Goal: Transaction & Acquisition: Obtain resource

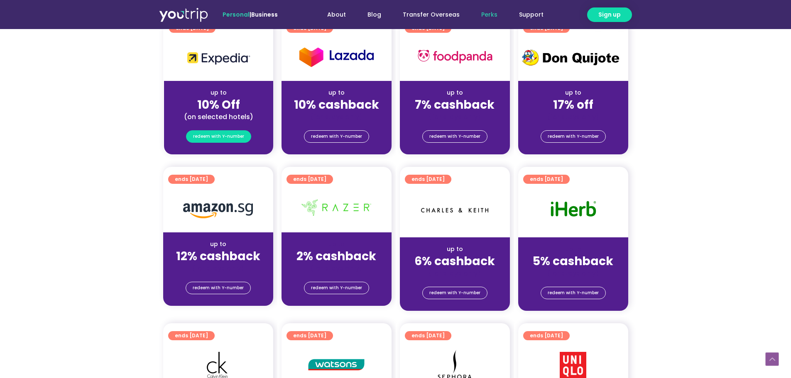
click at [226, 136] on span "redeem with Y-number" at bounding box center [218, 137] width 51 height 12
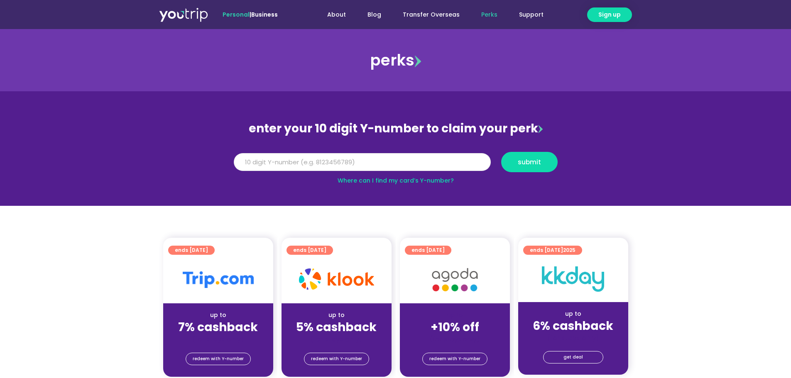
click at [345, 160] on input "Y Number" at bounding box center [362, 162] width 257 height 18
type input "8131053291"
click at [529, 162] on span "submit" at bounding box center [529, 162] width 23 height 6
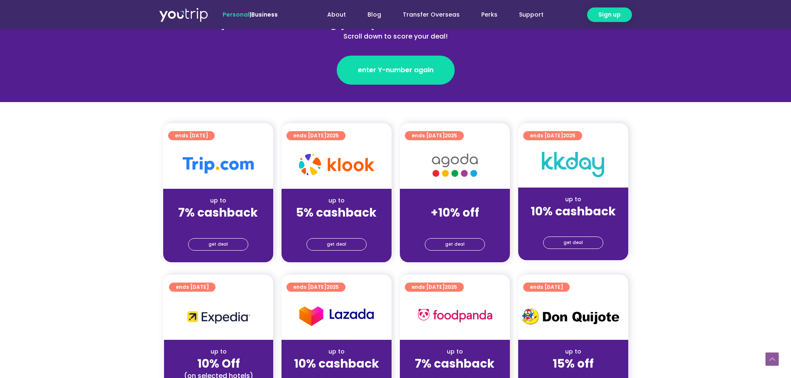
scroll to position [249, 0]
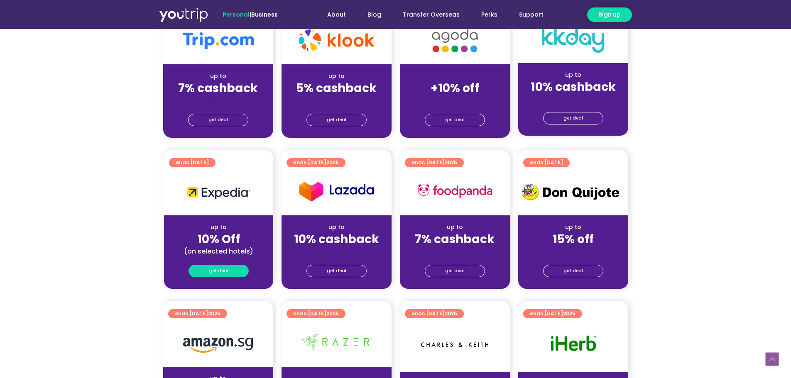
click at [226, 267] on span "get deal" at bounding box center [219, 271] width 20 height 12
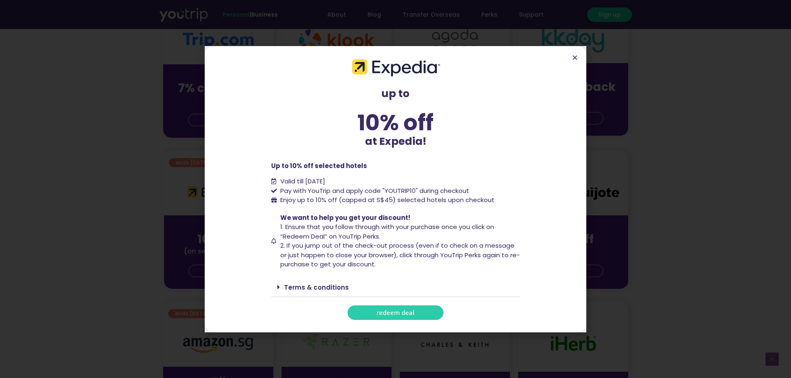
click at [385, 198] on span "Enjoy up to 10% off (capped at S$45) selected hotels upon checkout" at bounding box center [386, 201] width 216 height 10
drag, startPoint x: 385, startPoint y: 189, endPoint x: 416, endPoint y: 190, distance: 31.2
click at [416, 190] on span "Pay with YouTrip and apply code "YOUTRIP10" during checkout" at bounding box center [373, 191] width 191 height 10
copy span "YOUTRIP10"
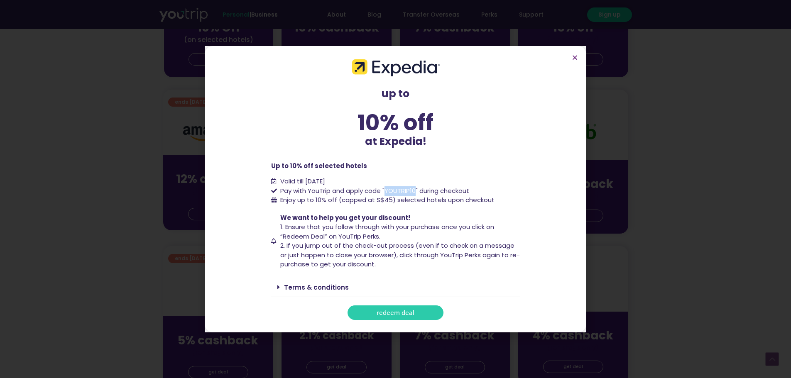
scroll to position [498, 0]
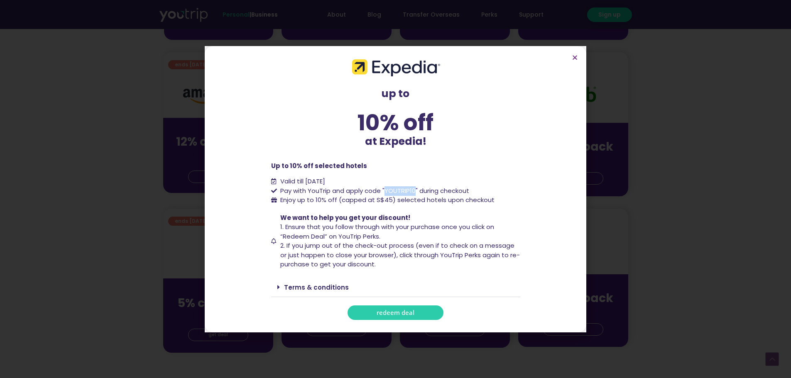
click at [380, 313] on span "redeem deal" at bounding box center [396, 313] width 38 height 6
